Goal: Navigation & Orientation: Go to known website

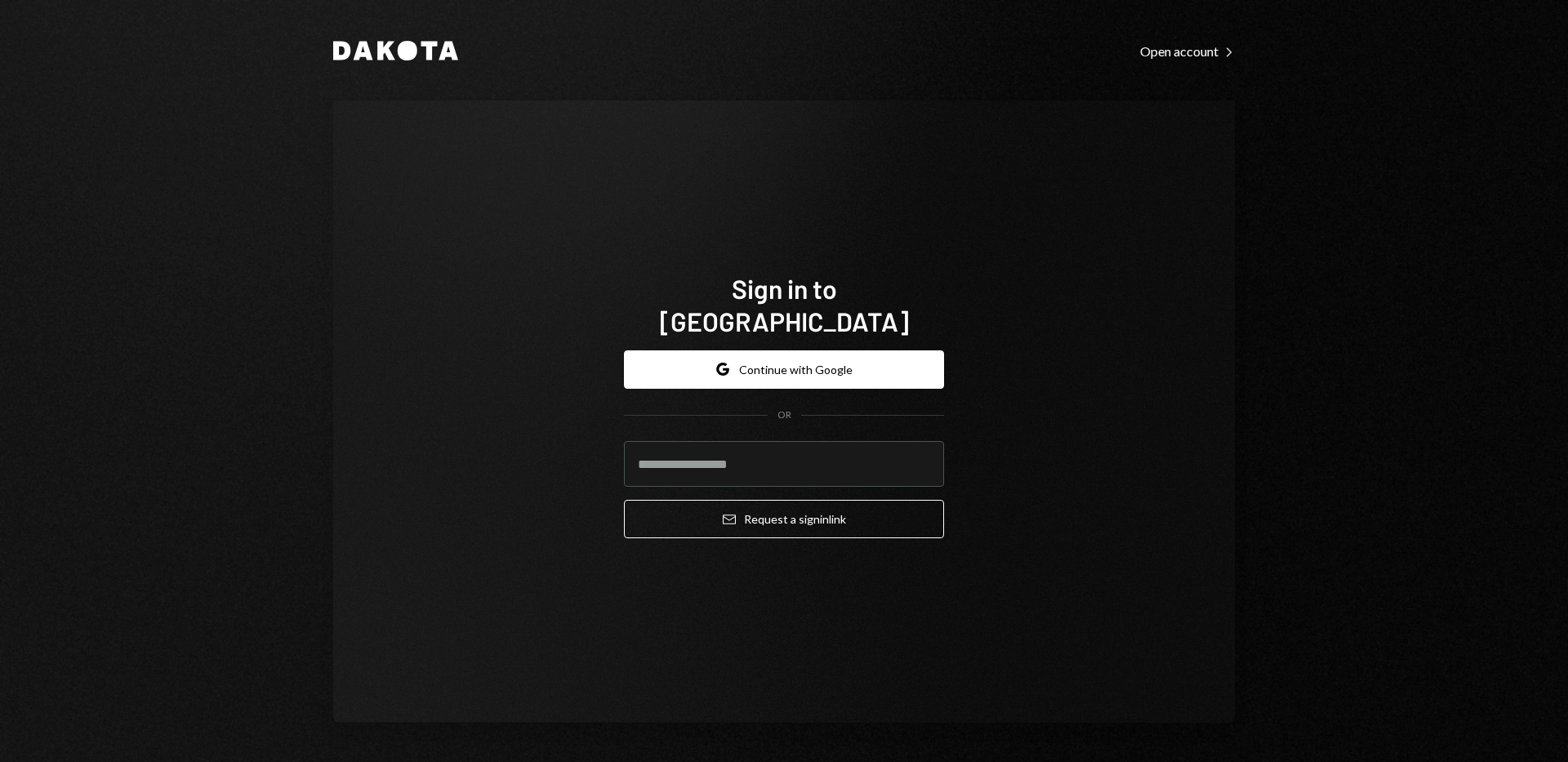
click at [1352, 342] on div "Dakota Open account Right Caret Sign in to [GEOGRAPHIC_DATA] Google Continue wi…" at bounding box center [784, 381] width 1568 height 762
click at [1341, 329] on div "Dakota Open account Right Caret Sign in to [GEOGRAPHIC_DATA] Google Continue wi…" at bounding box center [784, 381] width 1568 height 762
click at [837, 367] on button "Google Continue with Google" at bounding box center [783, 370] width 320 height 38
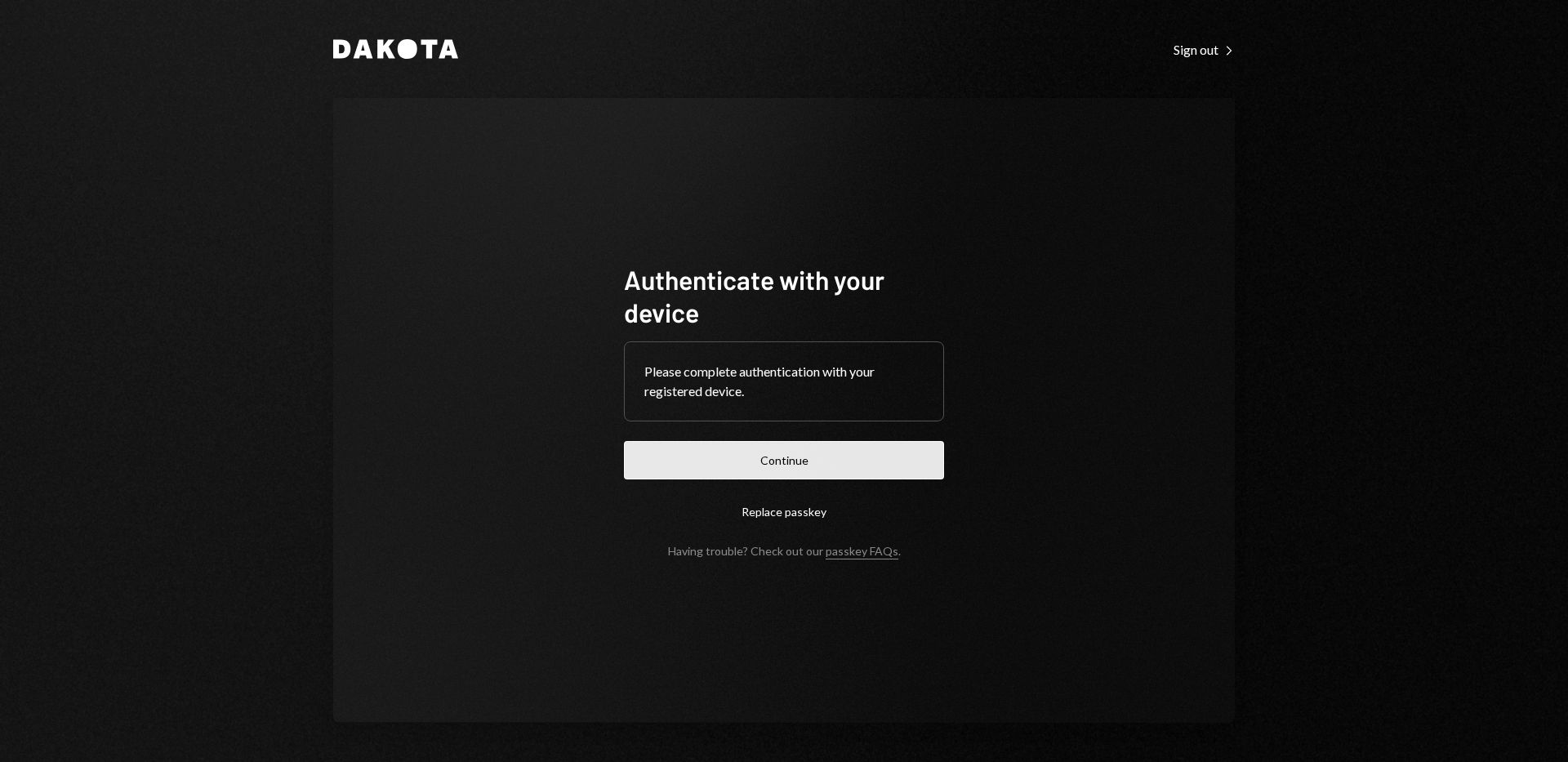
click at [877, 452] on button "Continue" at bounding box center [783, 460] width 320 height 38
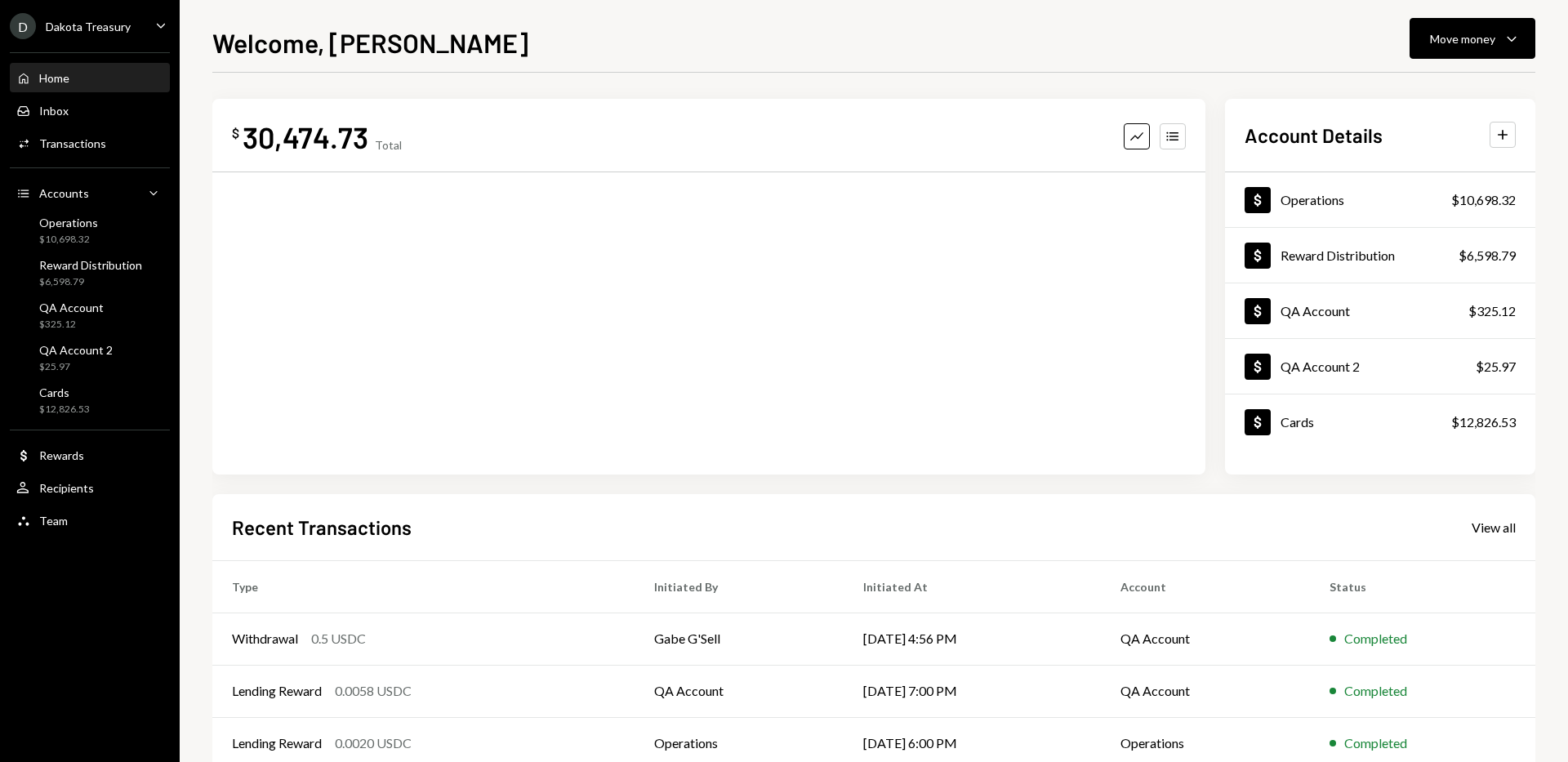
click at [396, 51] on h1 "Welcome, [PERSON_NAME]" at bounding box center [370, 42] width 316 height 32
click at [299, 48] on h1 "Welcome, [PERSON_NAME]" at bounding box center [370, 42] width 316 height 32
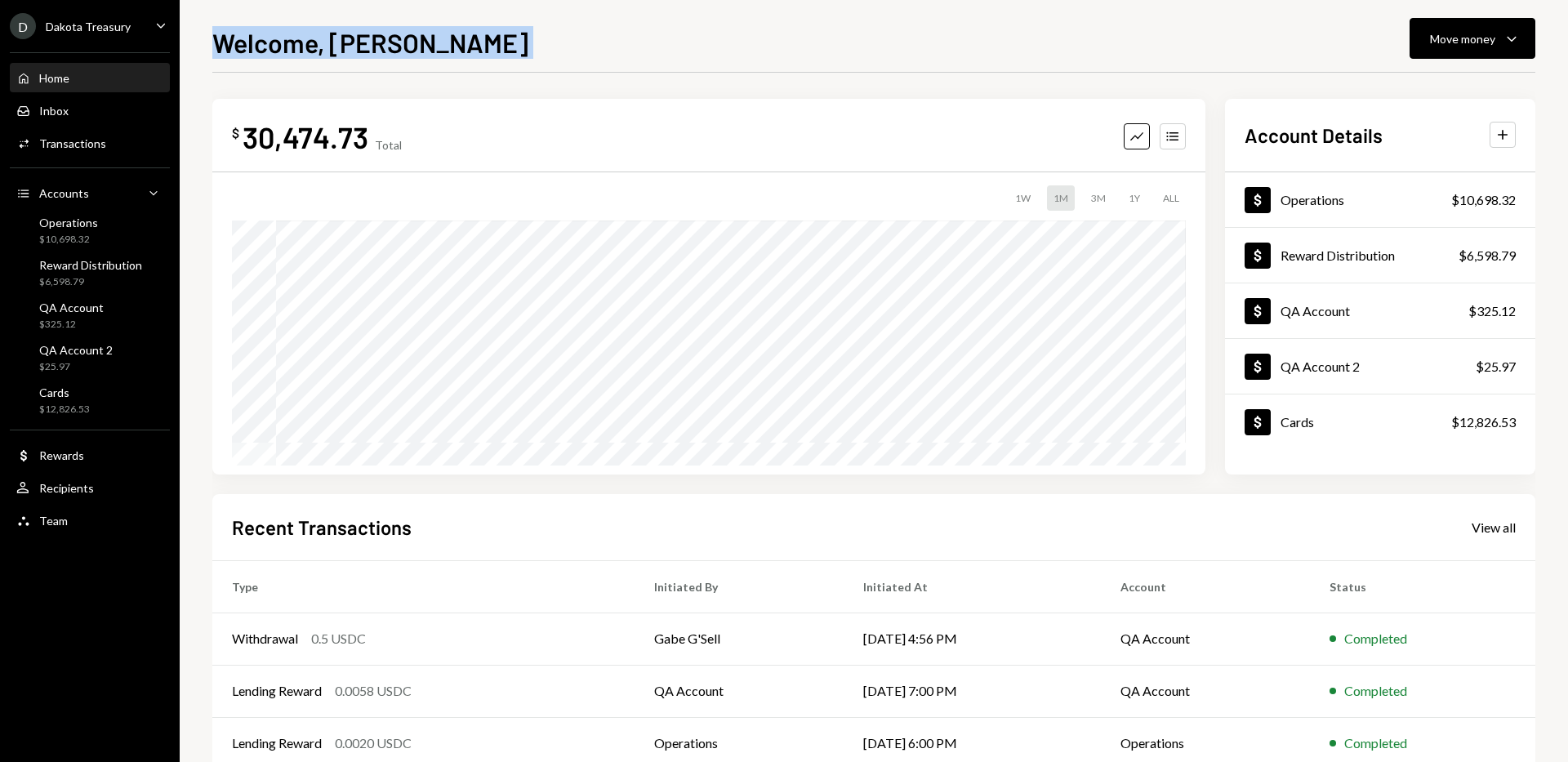
click at [299, 48] on h1 "Welcome, [PERSON_NAME]" at bounding box center [370, 42] width 316 height 32
click at [394, 56] on h1 "Welcome, [PERSON_NAME]" at bounding box center [370, 42] width 316 height 32
click at [832, 79] on div "$ 30,474.73 Total Graph Accounts 1W 1M 3M 1Y ALL Account Details Plus Dollar Op…" at bounding box center [874, 490] width 1323 height 835
click at [98, 31] on div "Dakota Treasury" at bounding box center [88, 26] width 85 height 14
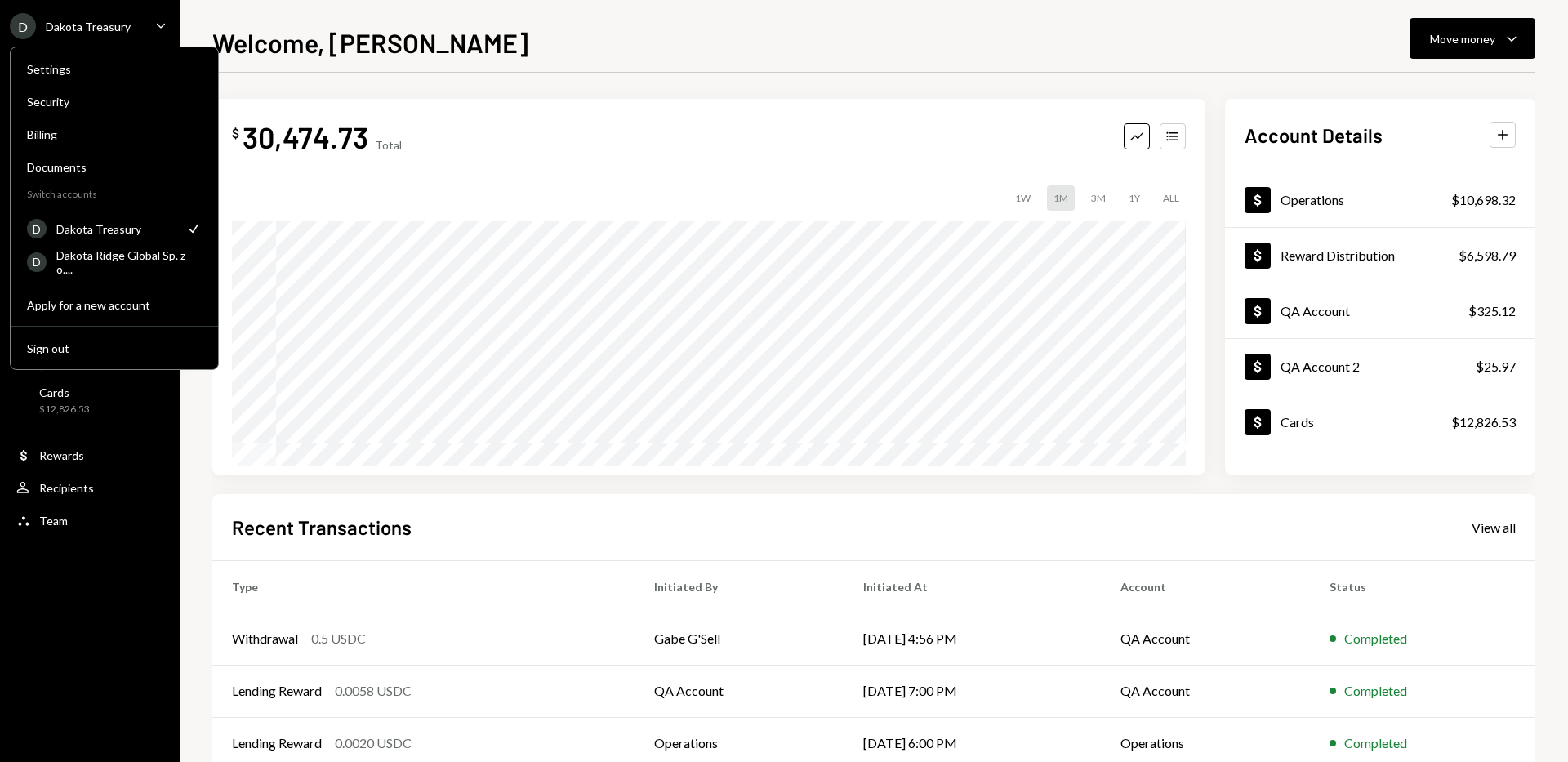
click at [932, 69] on div "Welcome, Christopher Move money Caret Down $ 30,474.73 Total Graph Accounts 1W …" at bounding box center [874, 393] width 1323 height 740
